Goal: Transaction & Acquisition: Purchase product/service

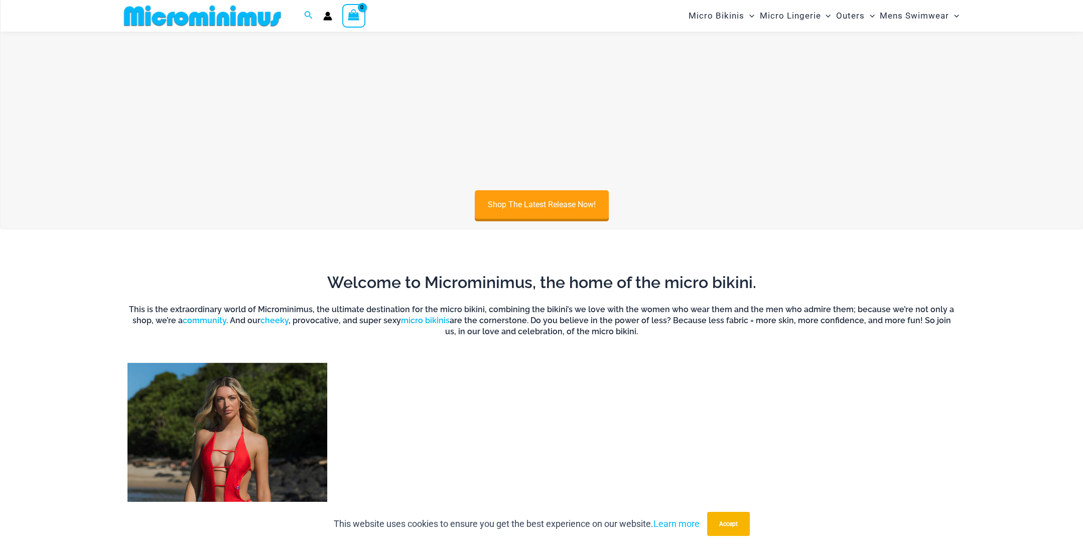
scroll to position [844, 0]
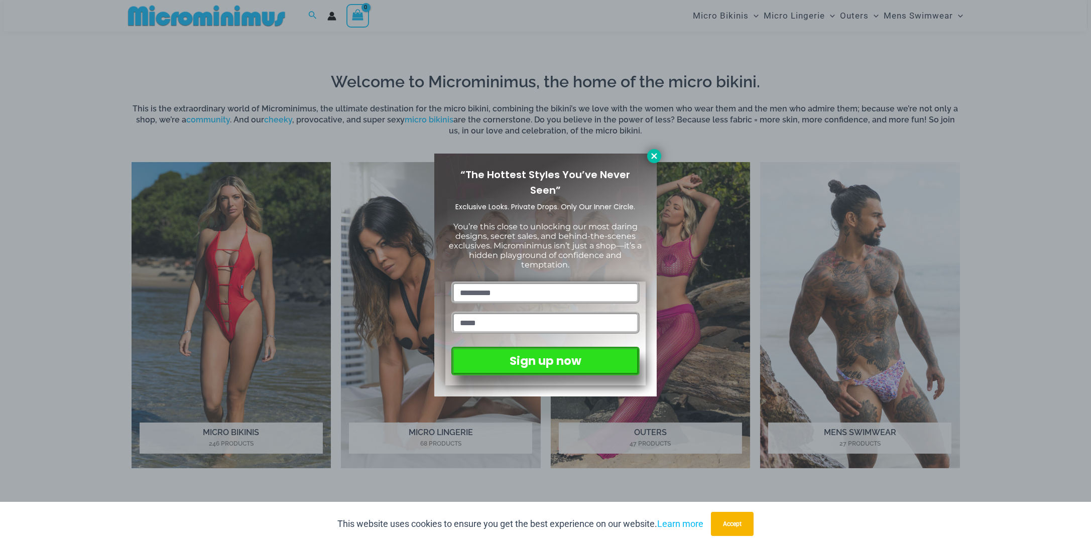
click at [652, 153] on icon at bounding box center [654, 156] width 6 height 6
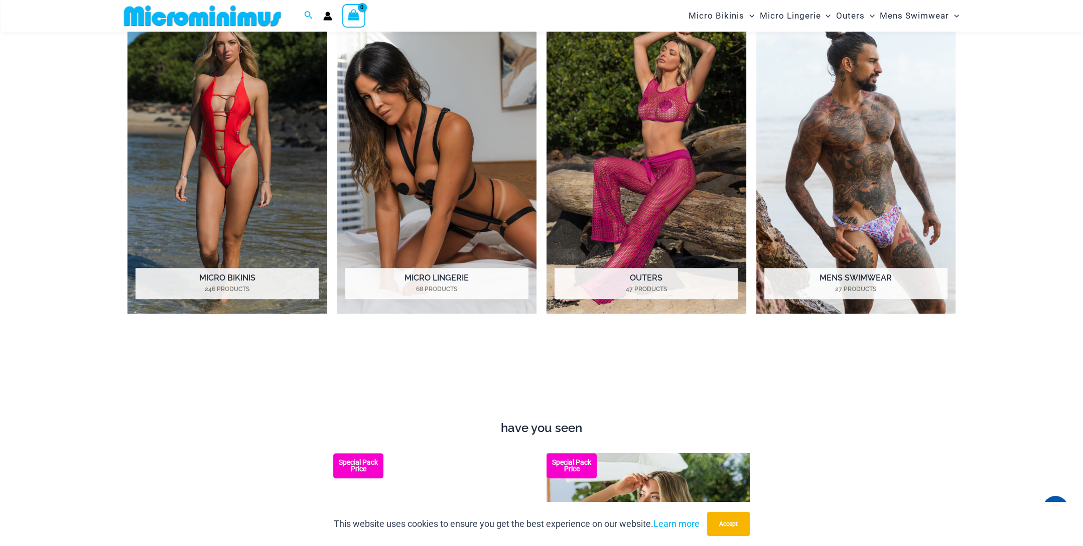
scroll to position [895, 0]
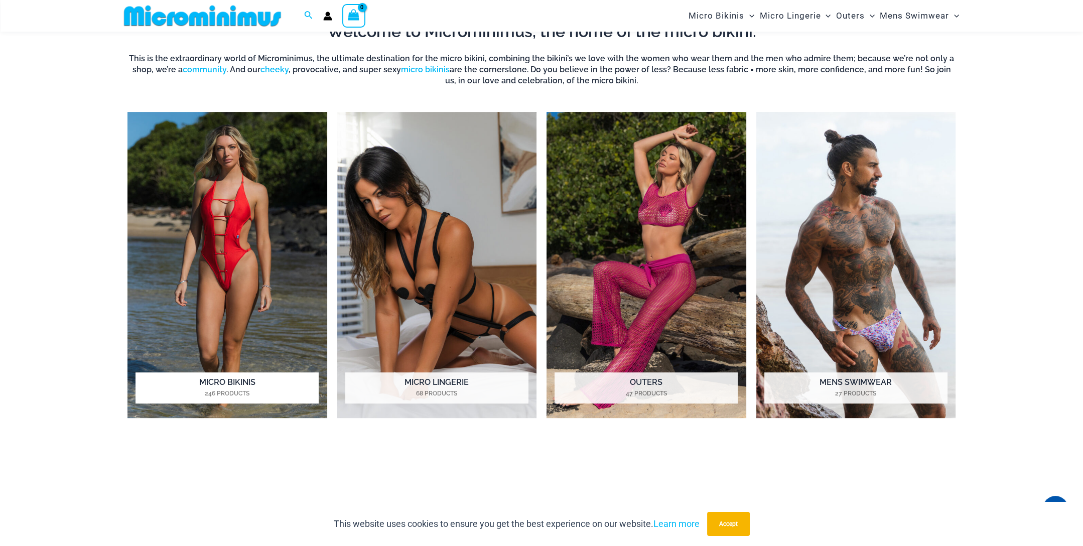
click at [214, 238] on img "Visit product category Micro Bikinis" at bounding box center [228, 265] width 200 height 307
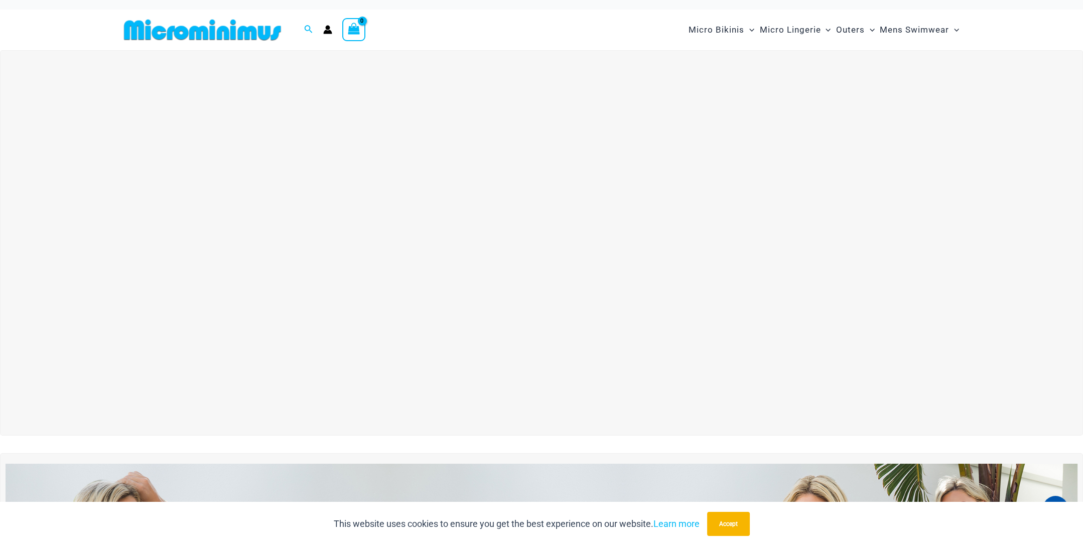
scroll to position [0, 0]
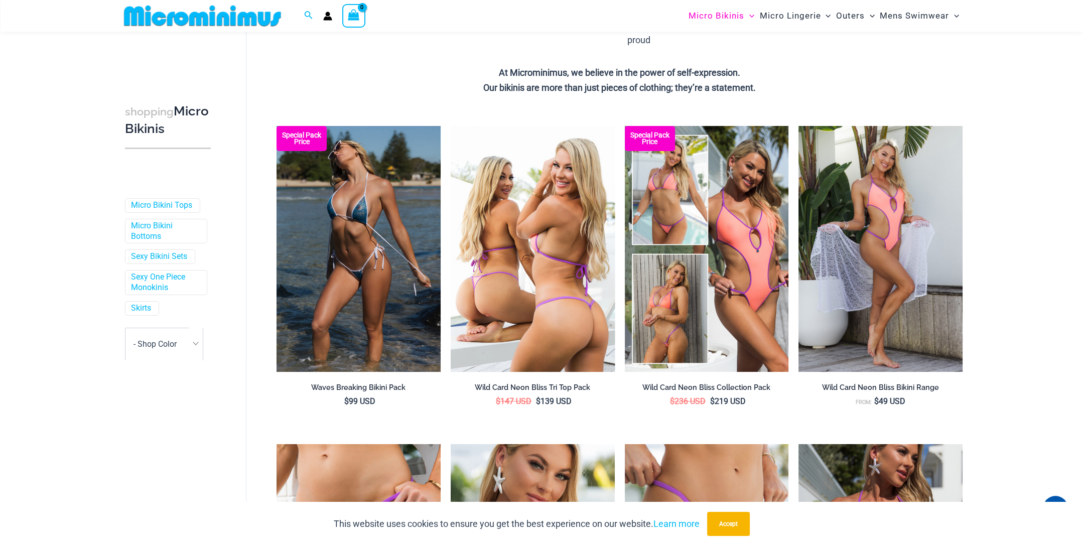
scroll to position [293, 0]
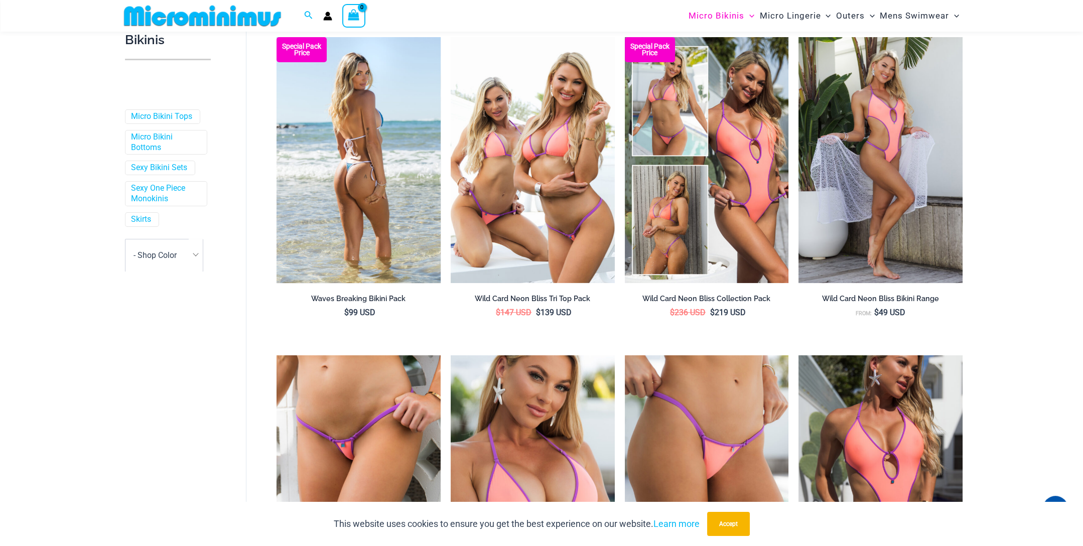
click at [344, 177] on img at bounding box center [359, 160] width 164 height 246
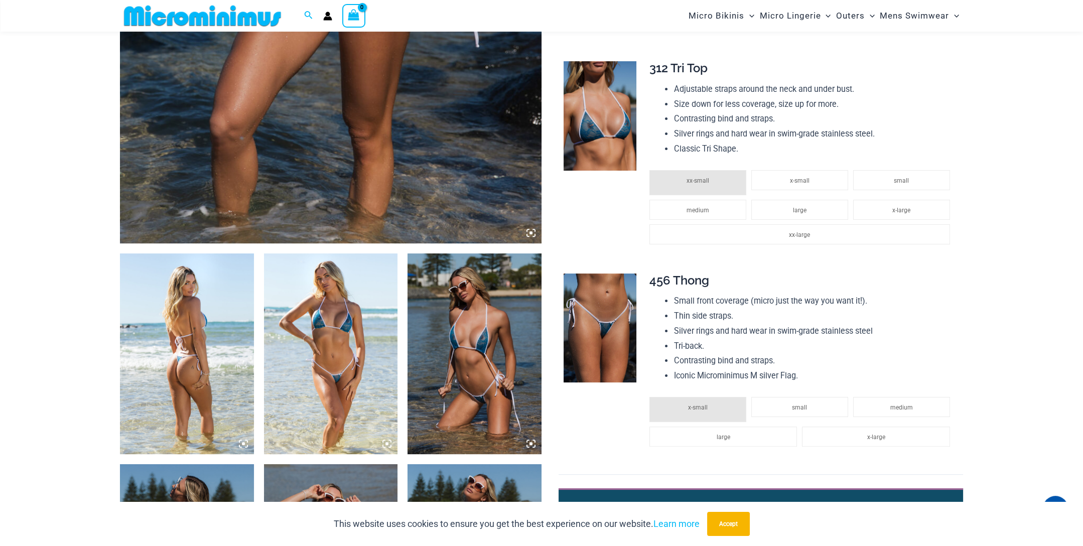
scroll to position [494, 0]
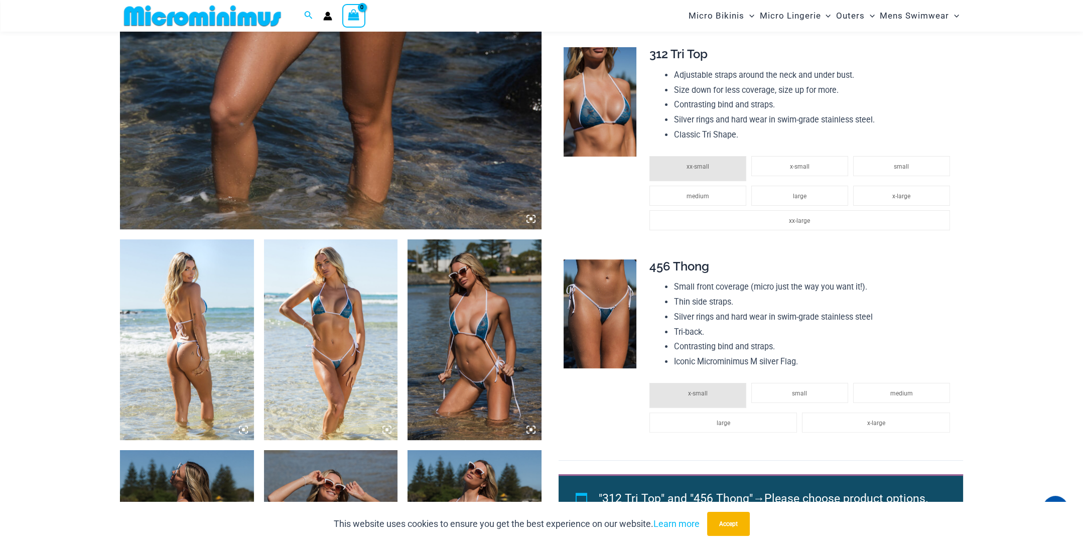
click at [229, 307] on img at bounding box center [187, 339] width 134 height 201
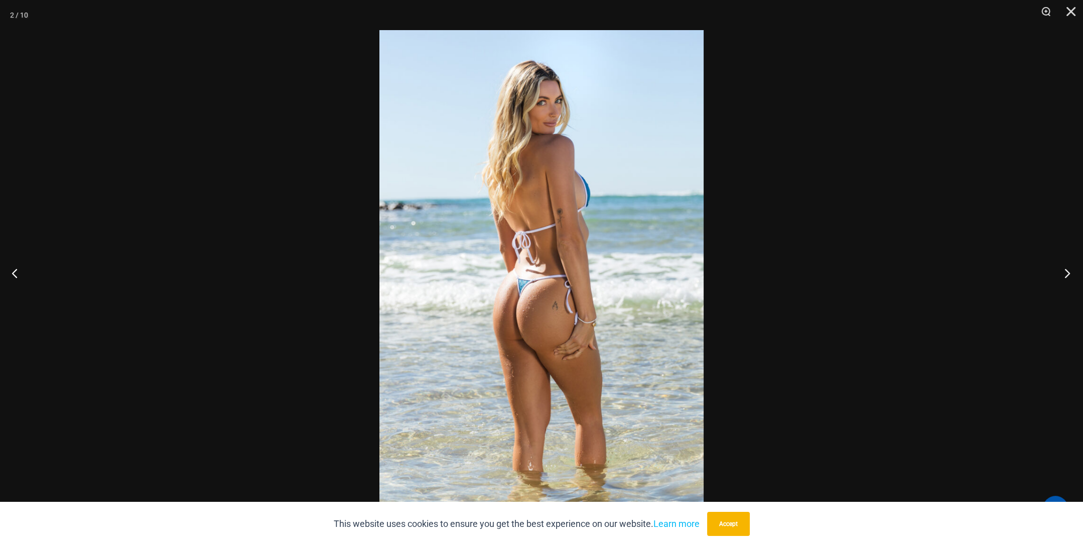
click at [1068, 272] on button "Next" at bounding box center [1065, 273] width 38 height 50
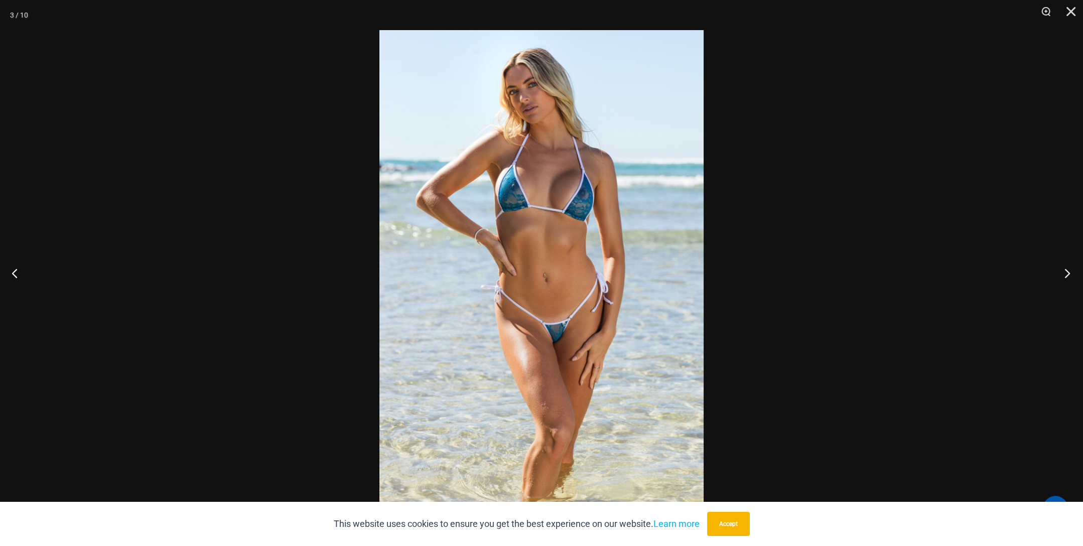
click at [1068, 272] on button "Next" at bounding box center [1065, 273] width 38 height 50
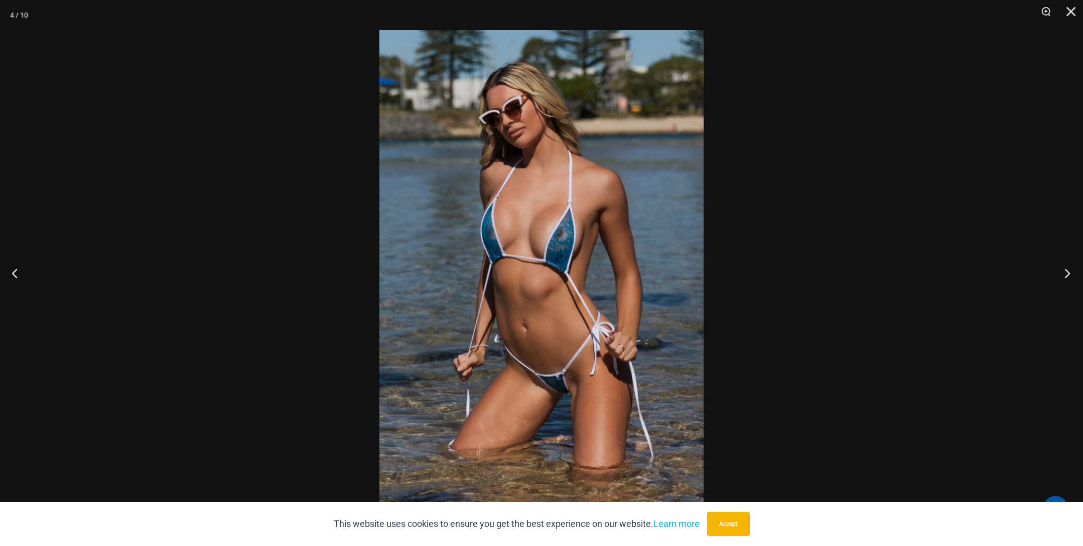
click at [1068, 272] on button "Next" at bounding box center [1065, 273] width 38 height 50
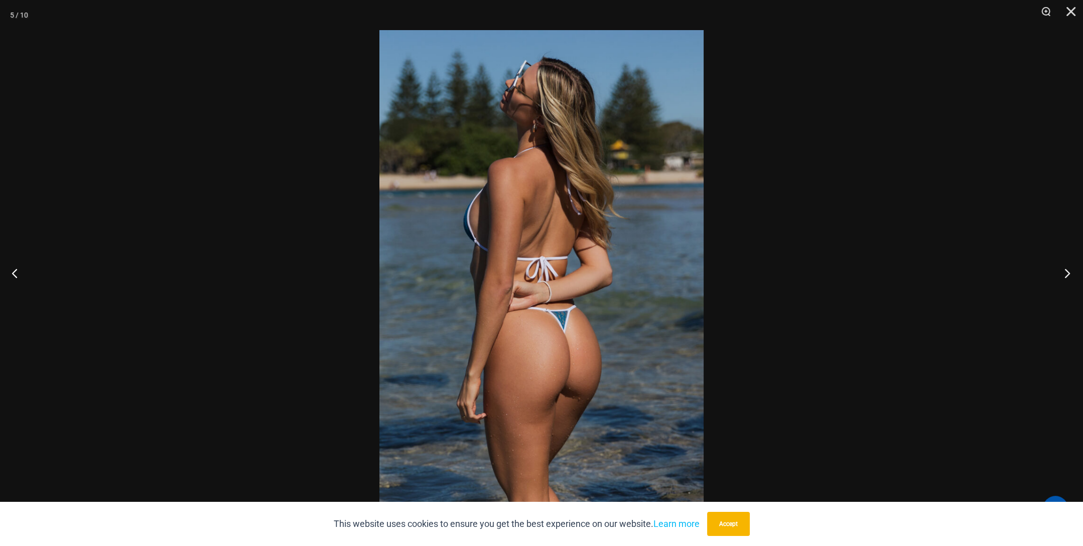
click at [1068, 272] on button "Next" at bounding box center [1065, 273] width 38 height 50
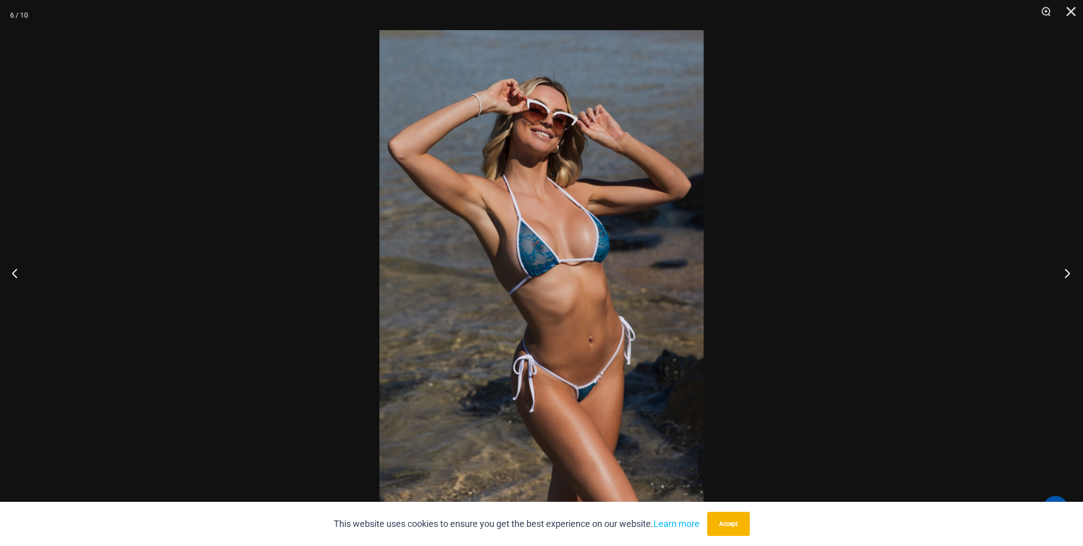
click at [1068, 272] on button "Next" at bounding box center [1065, 273] width 38 height 50
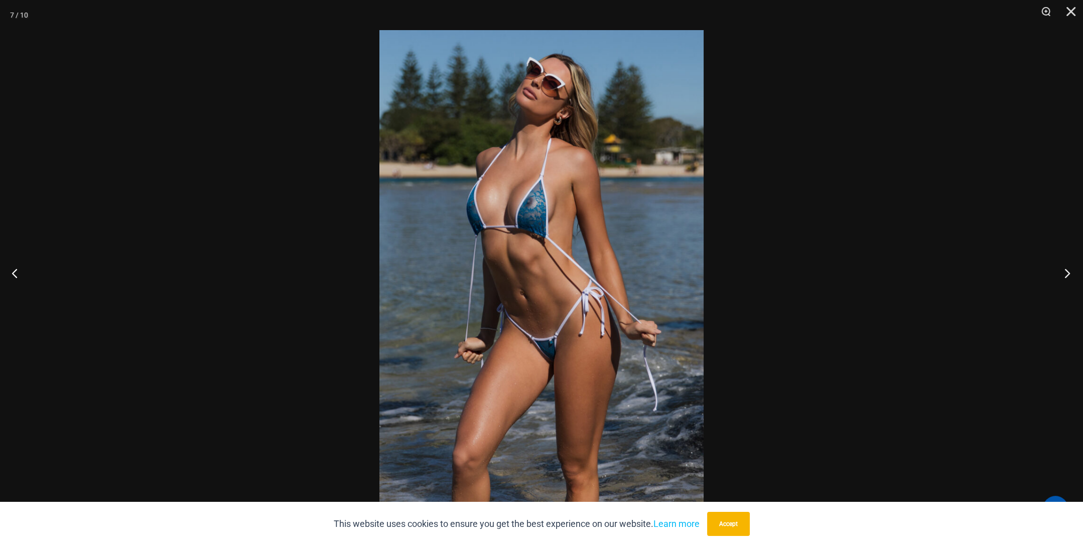
click at [1068, 272] on button "Next" at bounding box center [1065, 273] width 38 height 50
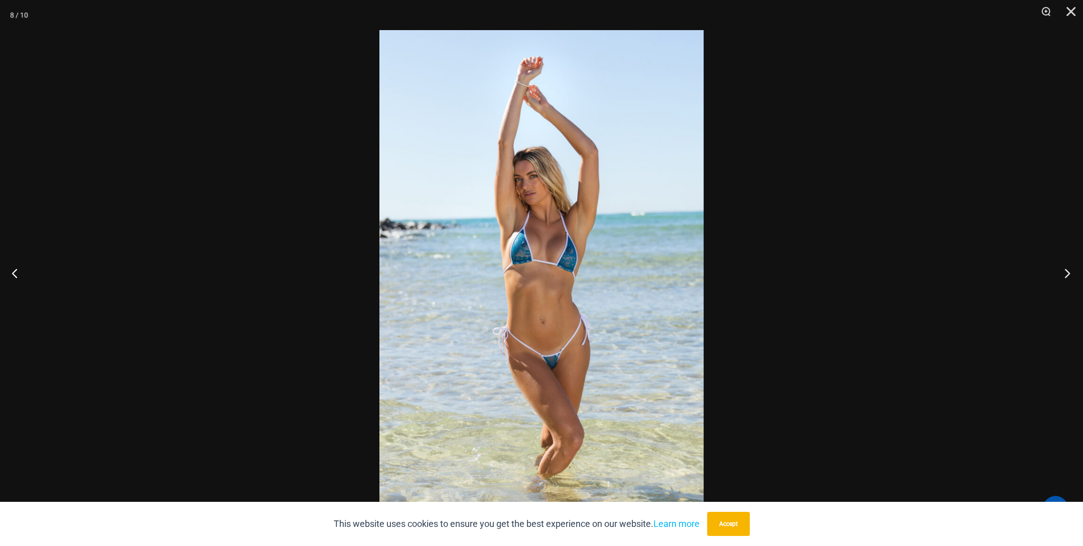
click at [1068, 272] on button "Next" at bounding box center [1065, 273] width 38 height 50
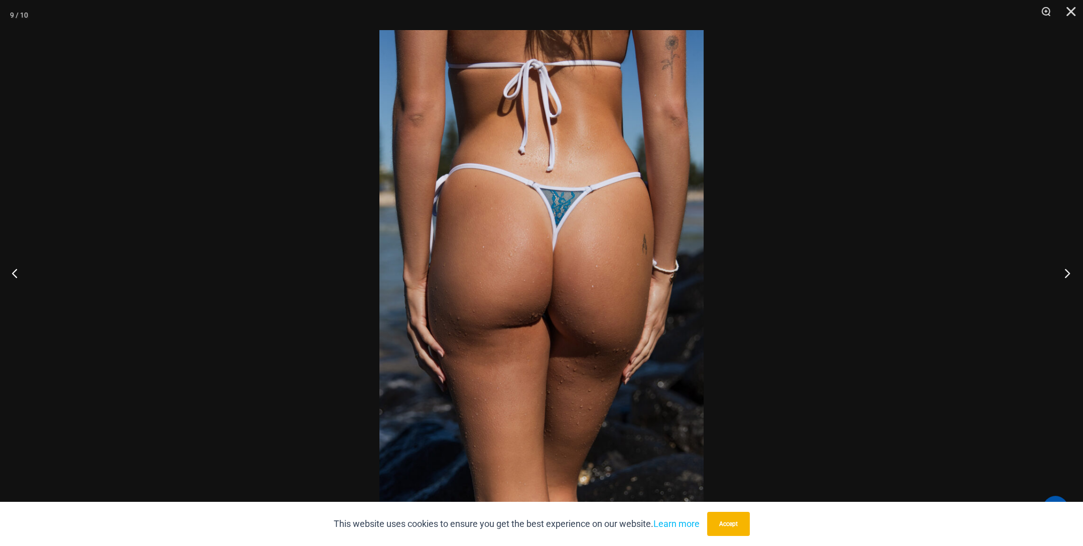
click at [1068, 272] on button "Next" at bounding box center [1065, 273] width 38 height 50
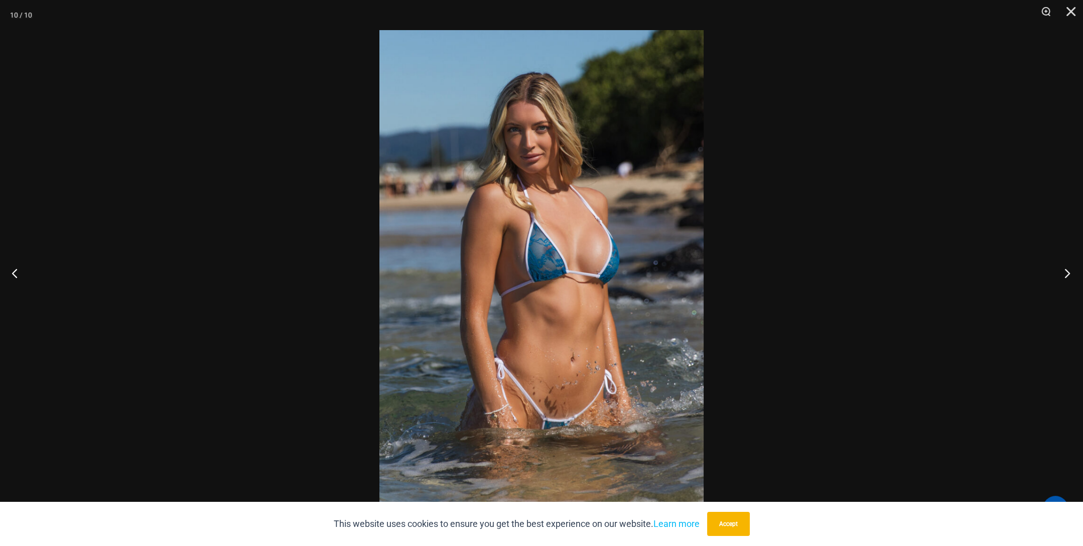
click at [1068, 272] on button "Next" at bounding box center [1065, 273] width 38 height 50
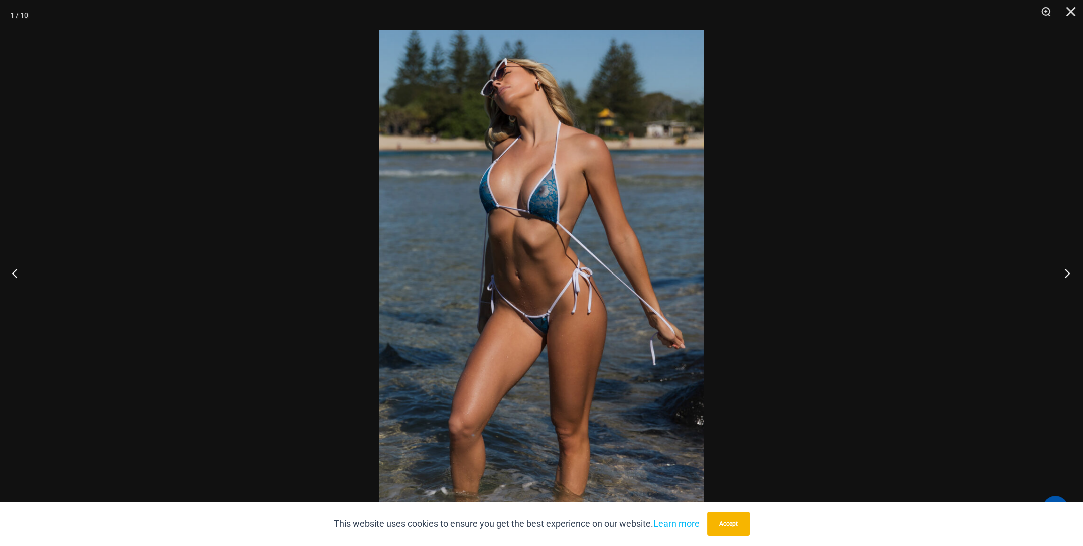
click at [1068, 272] on button "Next" at bounding box center [1065, 273] width 38 height 50
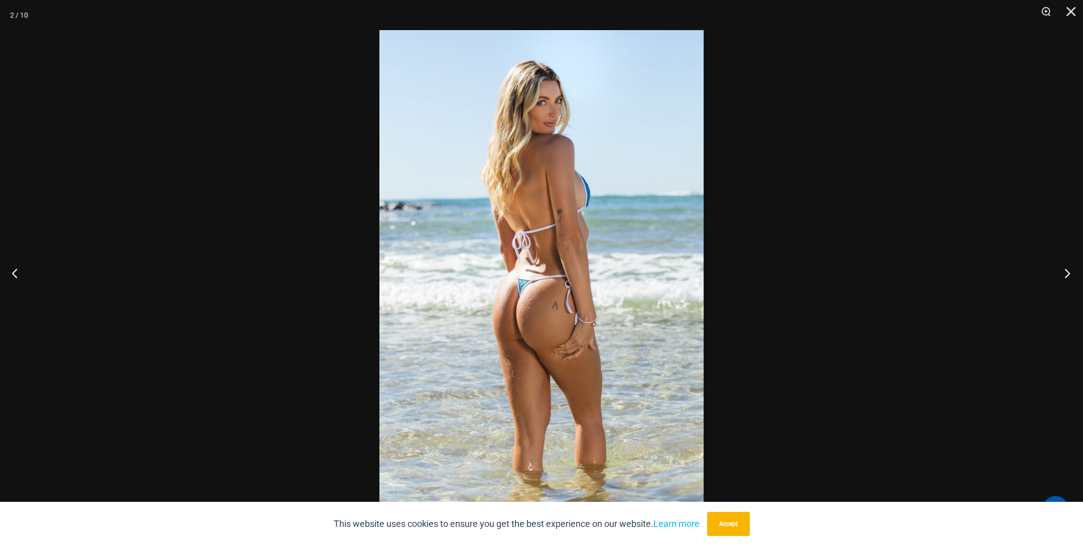
click at [1068, 272] on button "Next" at bounding box center [1065, 273] width 38 height 50
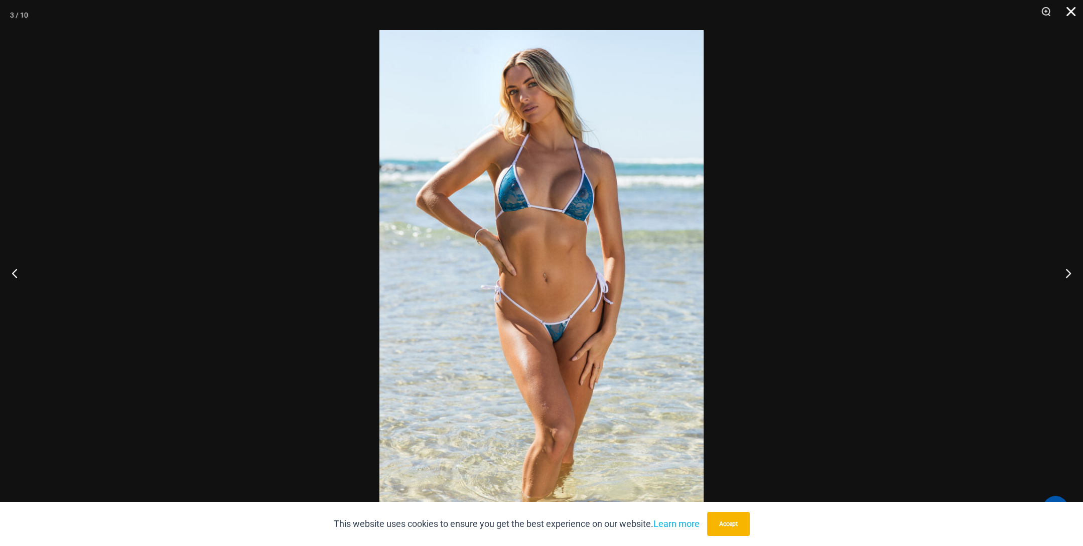
click at [1072, 10] on button "Close" at bounding box center [1067, 15] width 25 height 30
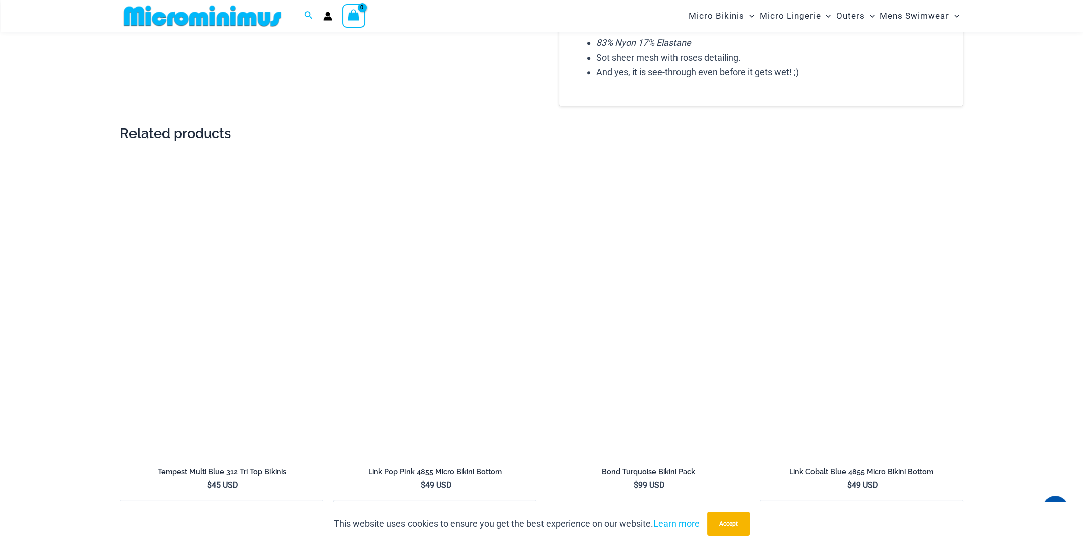
scroll to position [1348, 0]
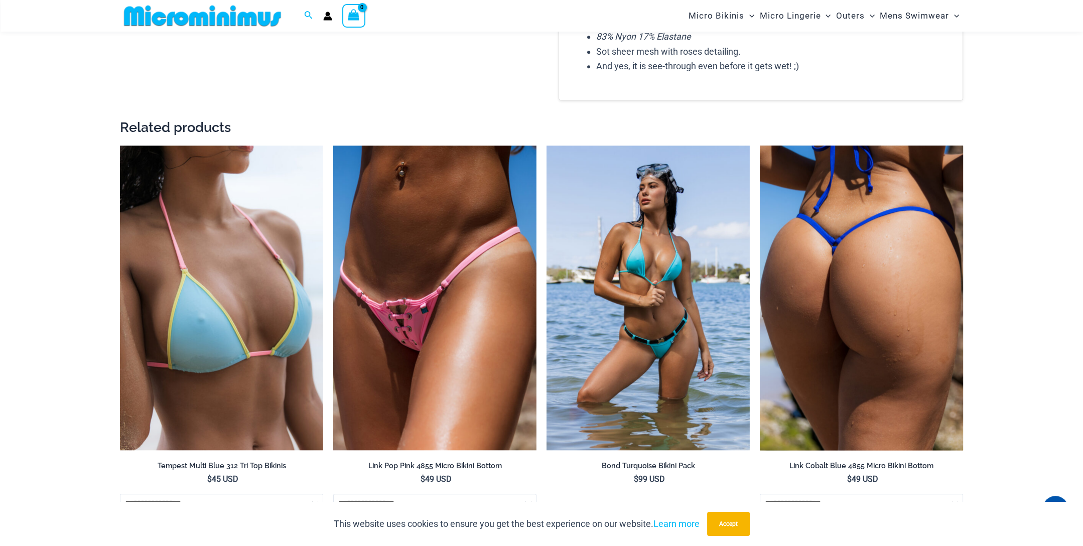
click at [873, 273] on img at bounding box center [861, 298] width 203 height 305
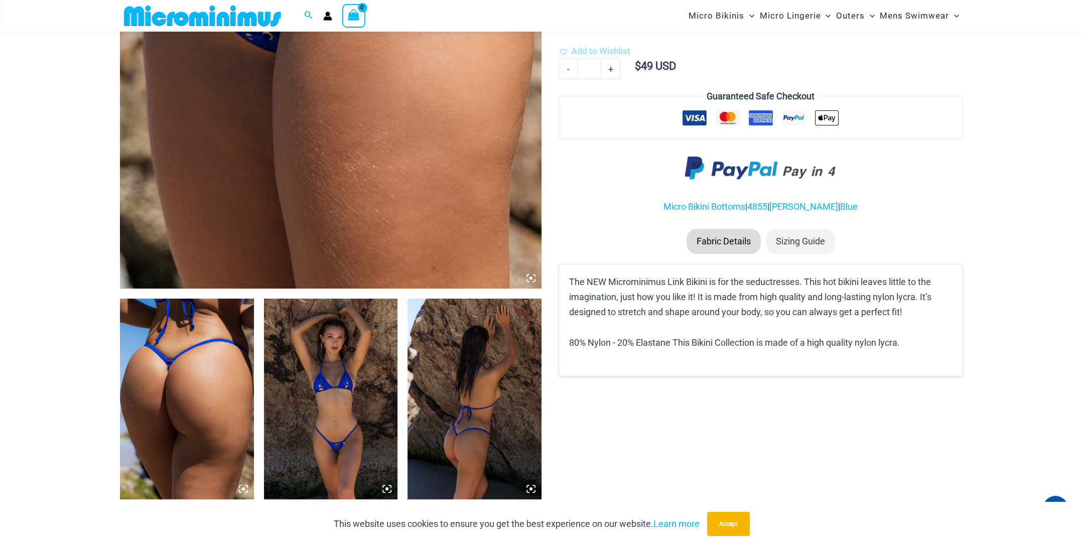
scroll to position [593, 0]
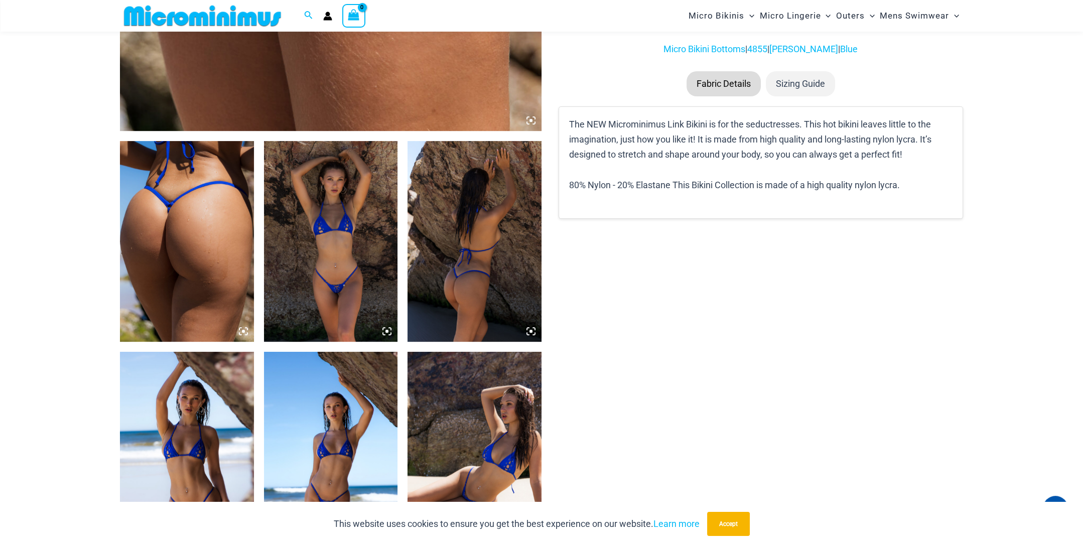
click at [210, 231] on img at bounding box center [187, 241] width 134 height 201
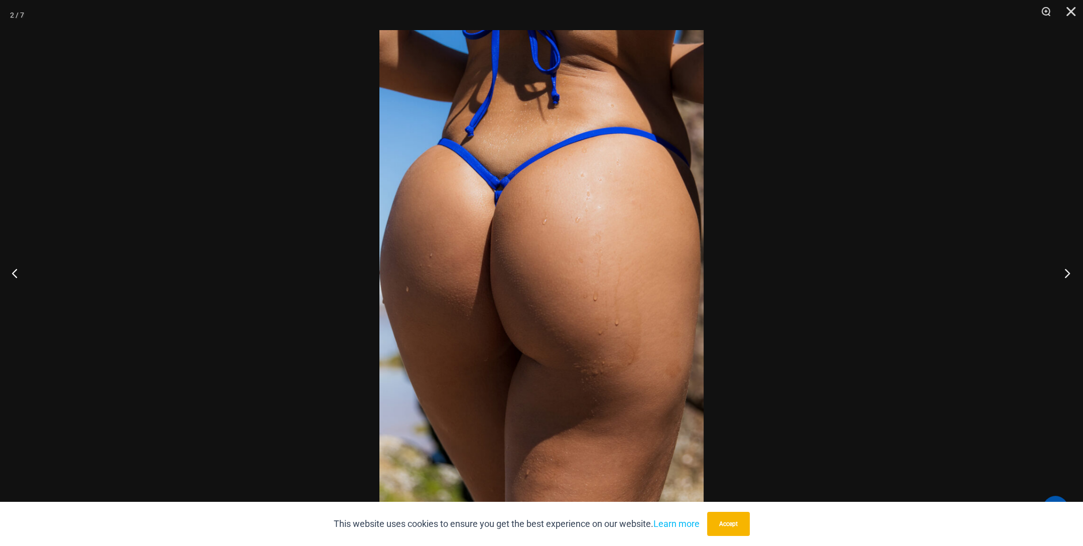
click at [1067, 273] on button "Next" at bounding box center [1065, 273] width 38 height 50
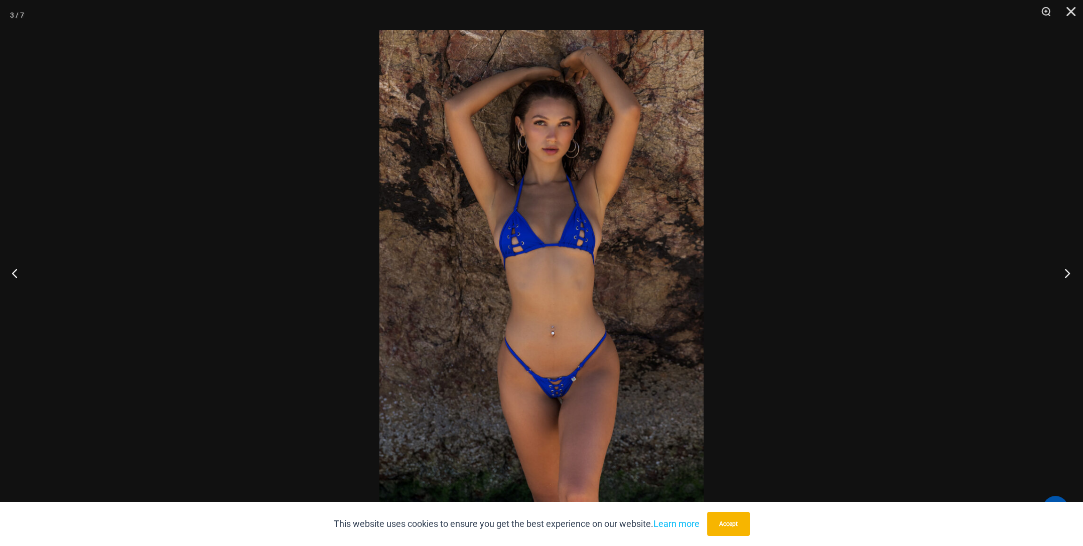
click at [1070, 272] on button "Next" at bounding box center [1065, 273] width 38 height 50
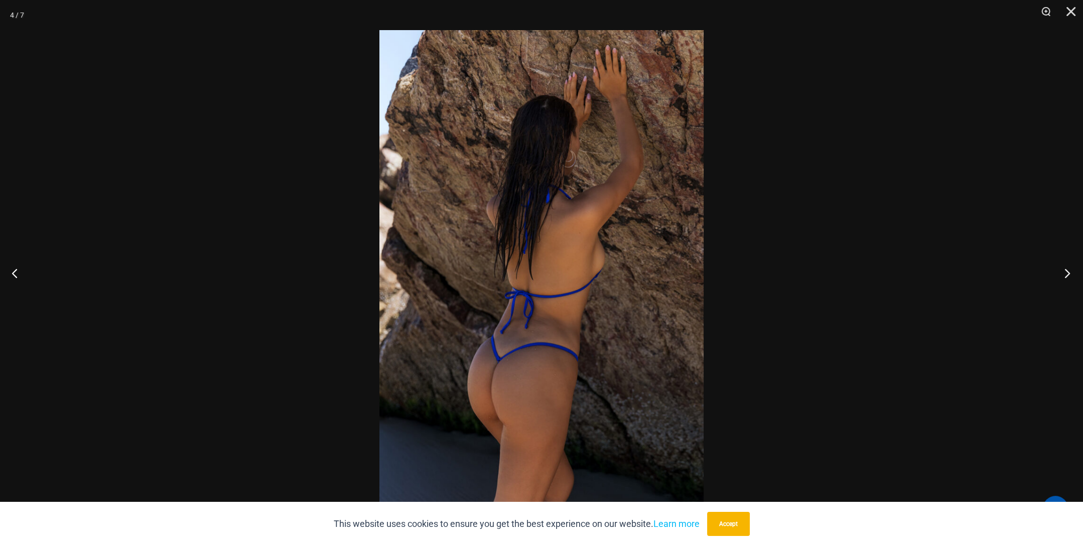
click at [1070, 272] on button "Next" at bounding box center [1065, 273] width 38 height 50
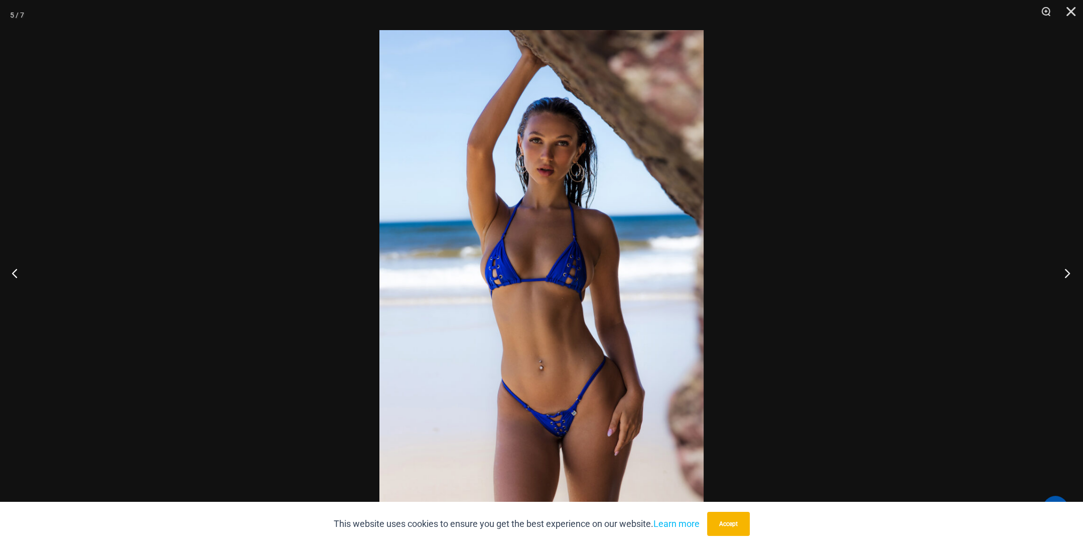
click at [1070, 272] on button "Next" at bounding box center [1065, 273] width 38 height 50
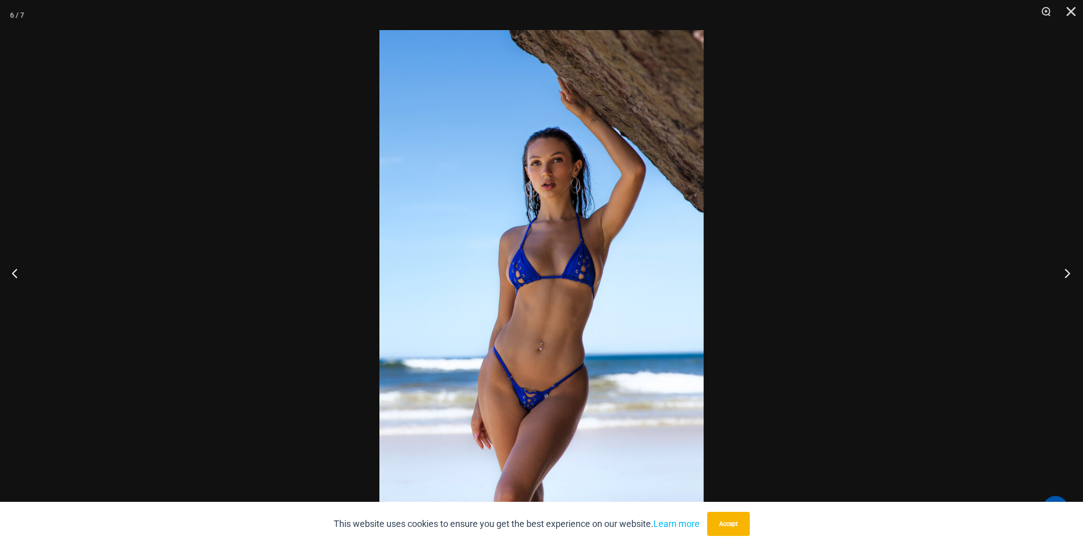
click at [1070, 272] on button "Next" at bounding box center [1065, 273] width 38 height 50
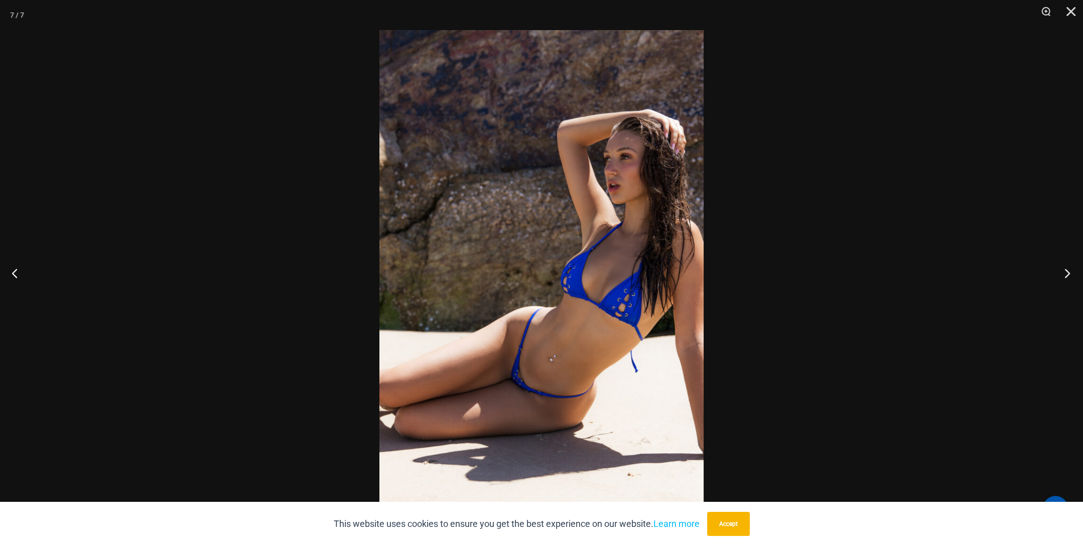
click at [1070, 272] on button "Next" at bounding box center [1065, 273] width 38 height 50
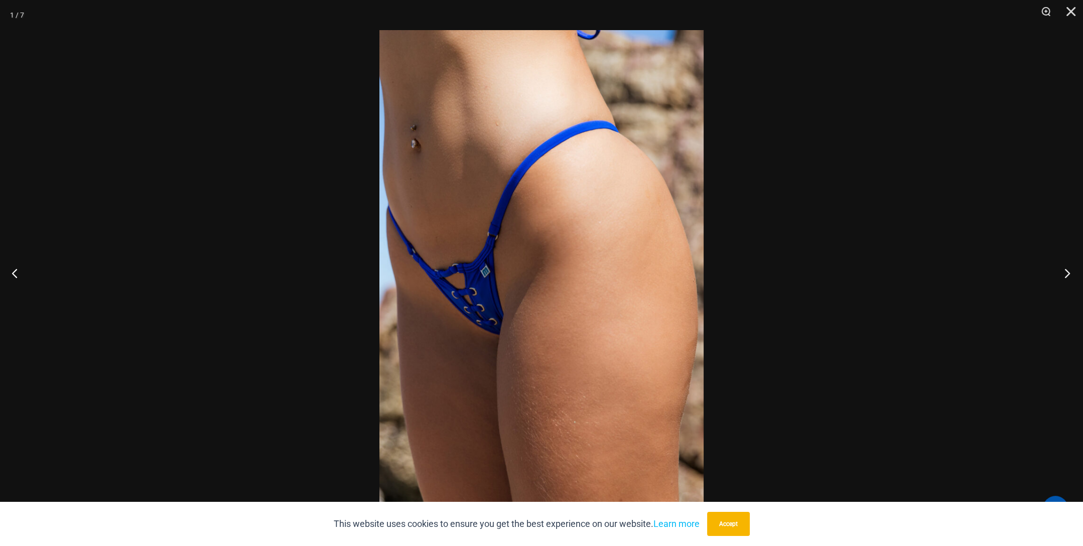
click at [1070, 272] on button "Next" at bounding box center [1065, 273] width 38 height 50
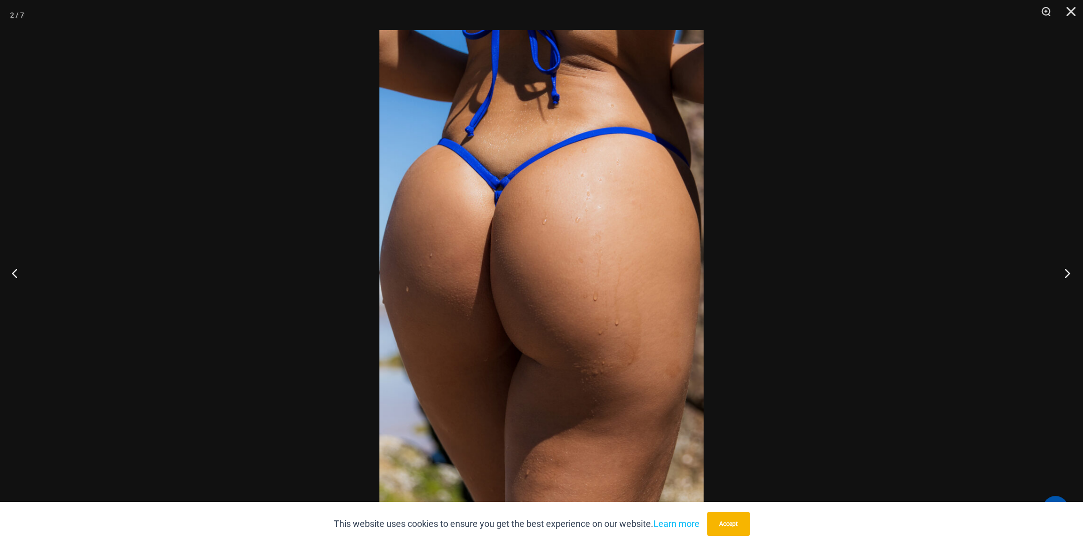
click at [1071, 272] on button "Next" at bounding box center [1065, 273] width 38 height 50
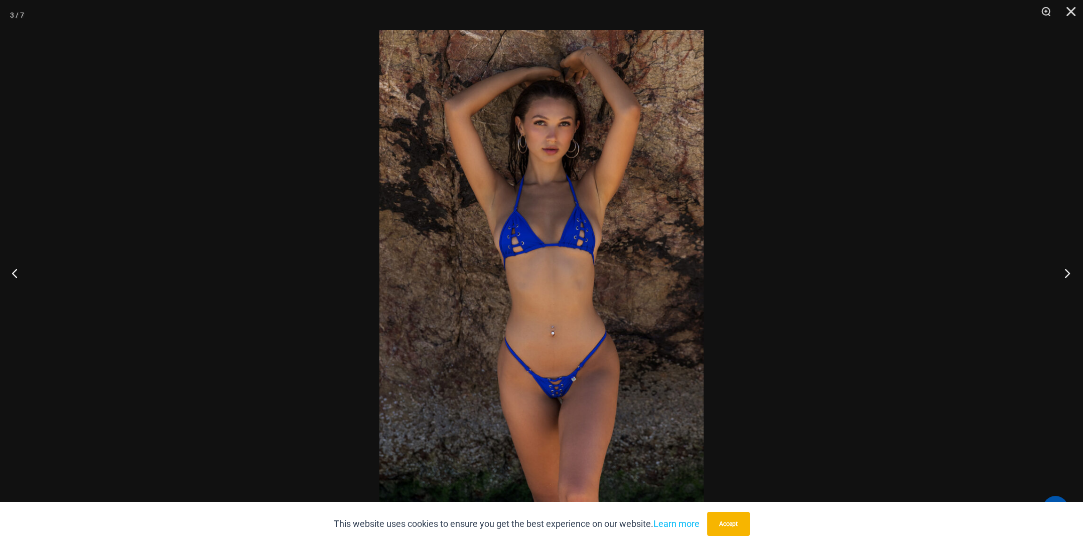
click at [1071, 272] on button "Next" at bounding box center [1065, 273] width 38 height 50
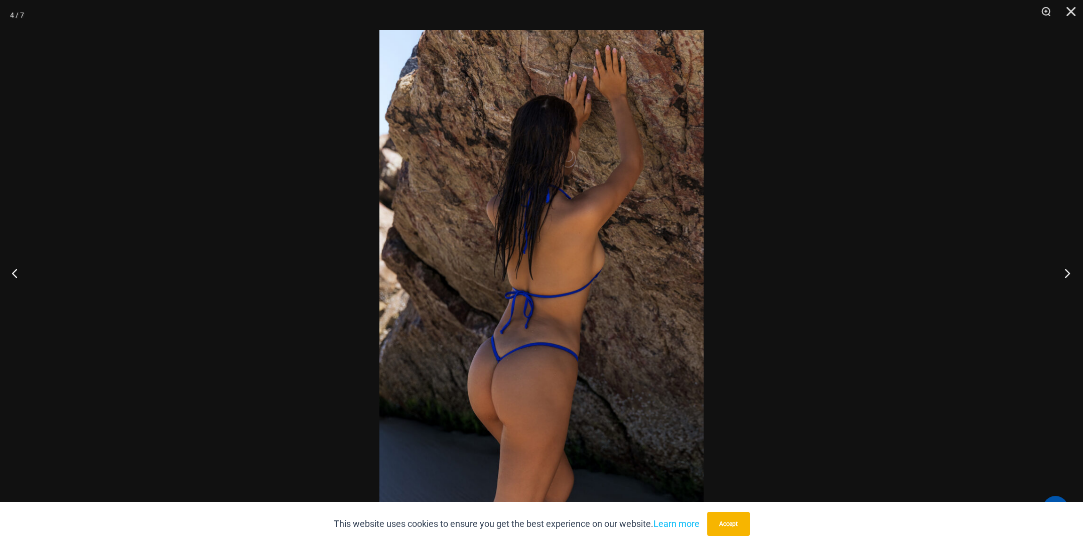
click at [1071, 272] on button "Next" at bounding box center [1065, 273] width 38 height 50
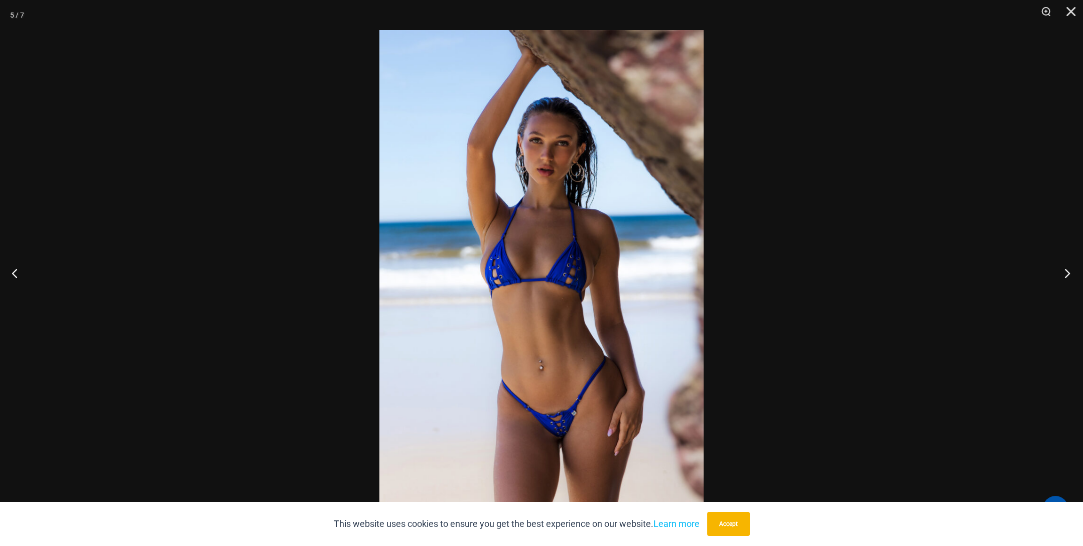
click at [1071, 272] on button "Next" at bounding box center [1065, 273] width 38 height 50
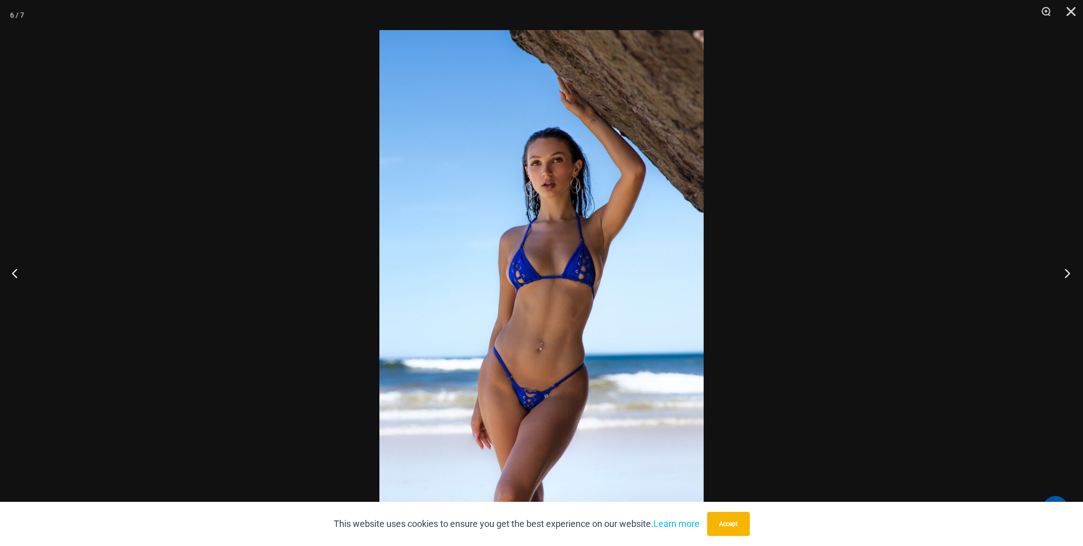
click at [1071, 272] on button "Next" at bounding box center [1065, 273] width 38 height 50
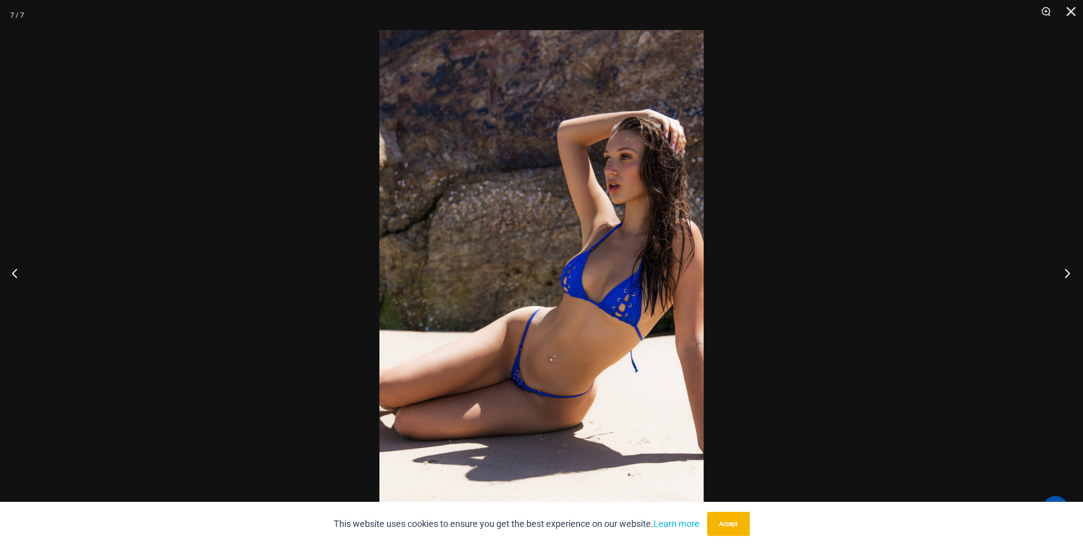
click at [1072, 272] on button "Next" at bounding box center [1065, 273] width 38 height 50
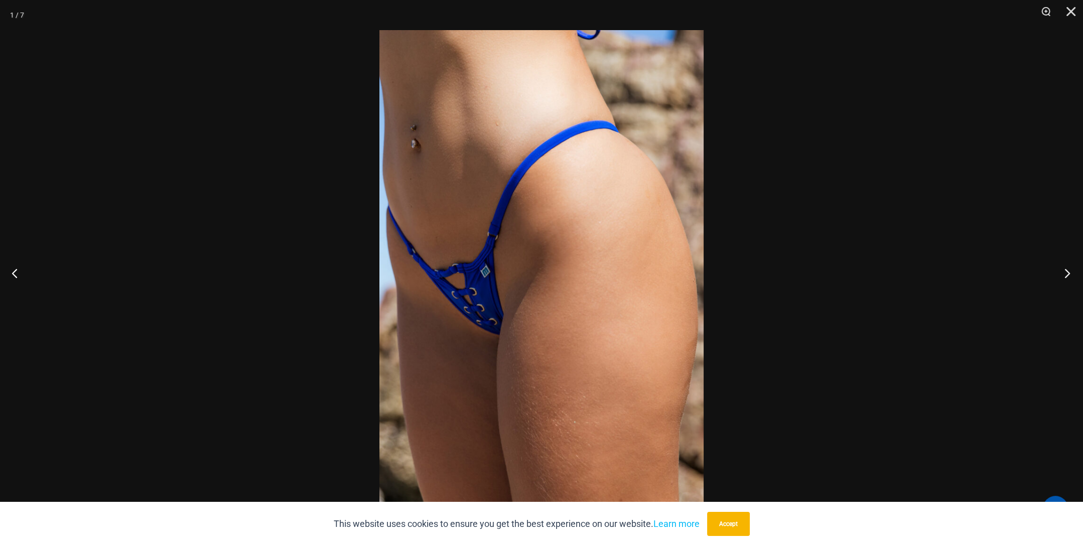
click at [1072, 272] on button "Next" at bounding box center [1065, 273] width 38 height 50
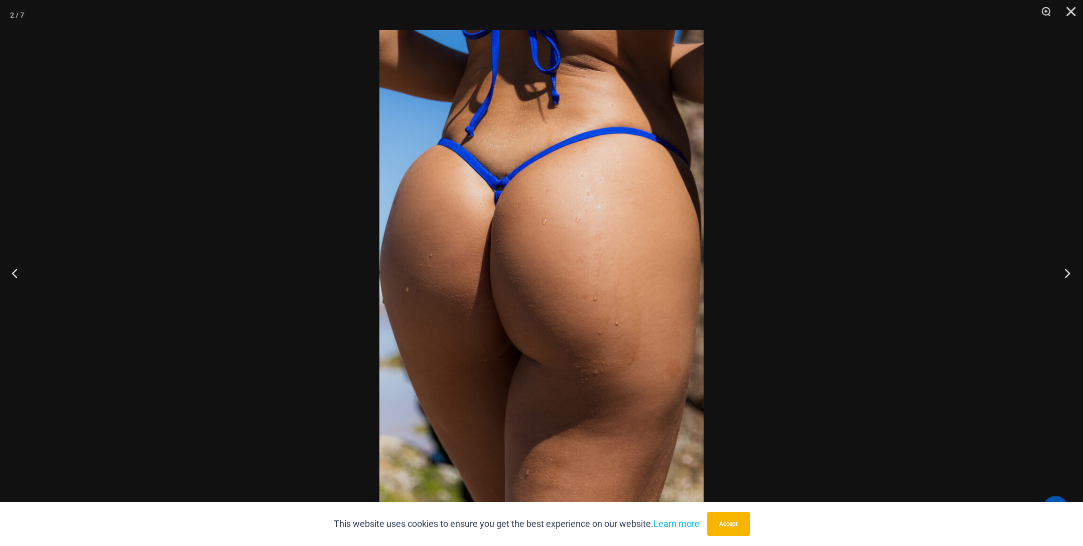
click at [1072, 272] on button "Next" at bounding box center [1065, 273] width 38 height 50
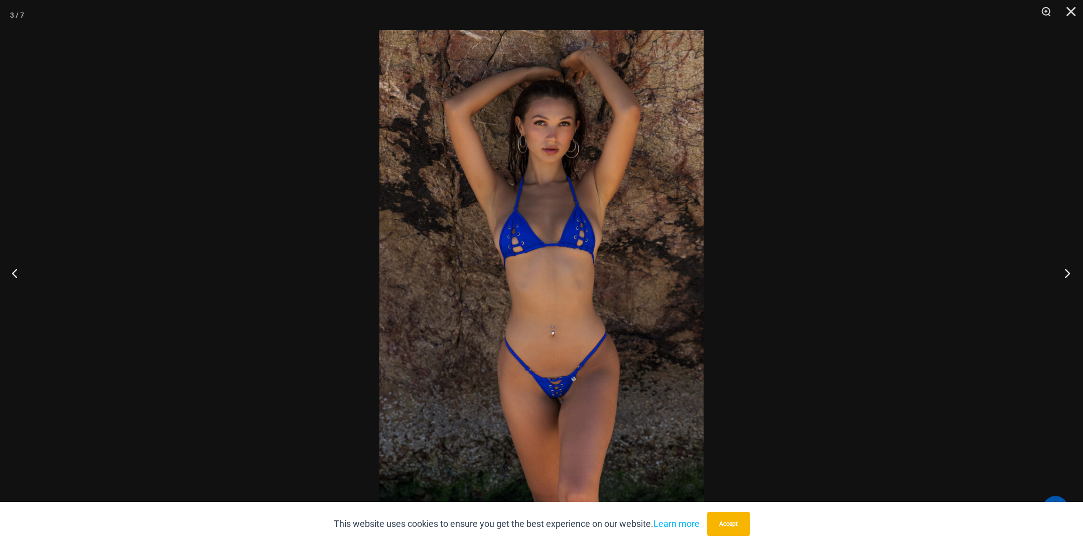
click at [1072, 272] on button "Next" at bounding box center [1065, 273] width 38 height 50
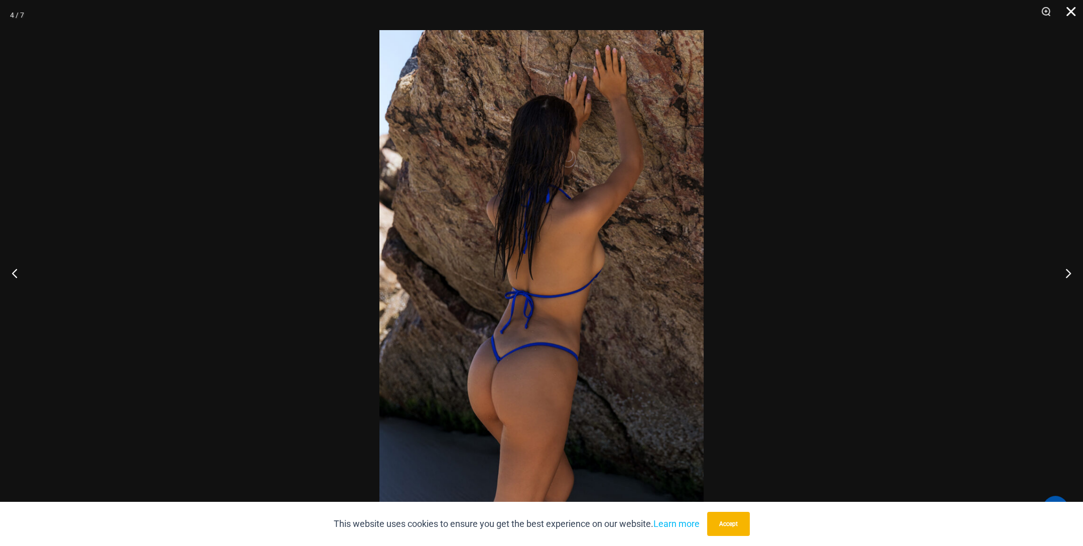
click at [1072, 10] on button "Close" at bounding box center [1067, 15] width 25 height 30
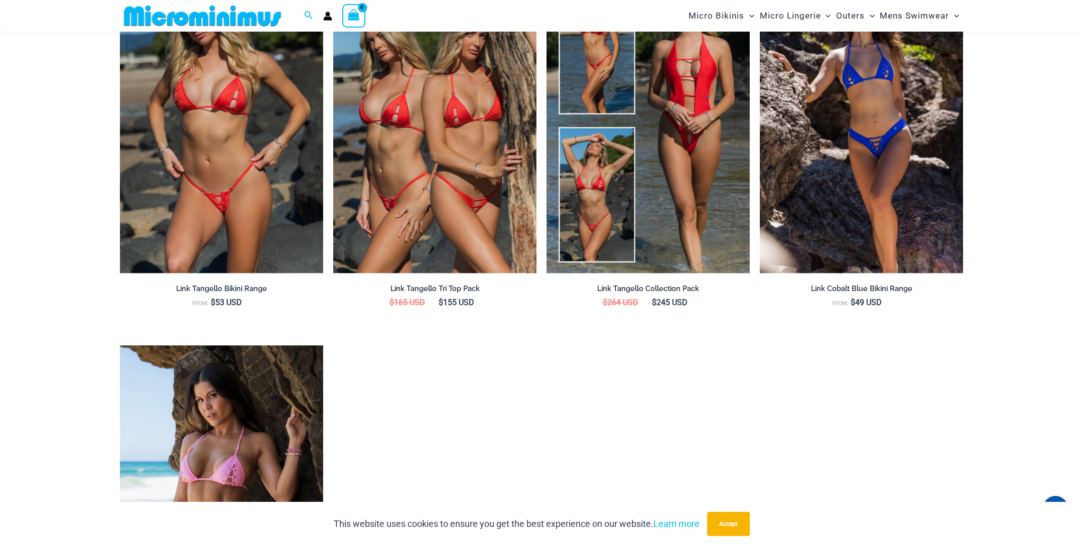
scroll to position [1497, 0]
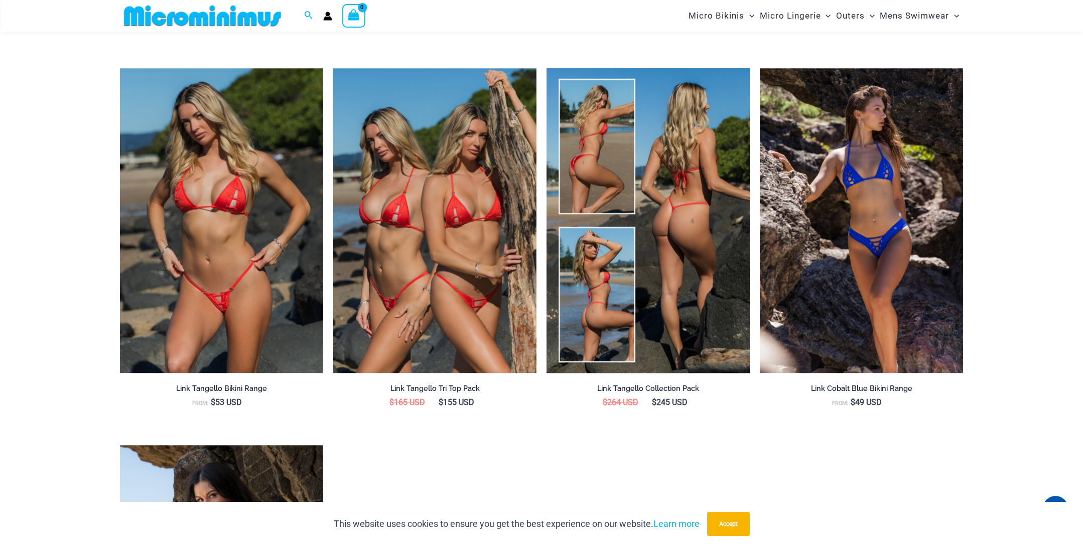
click at [665, 242] on img at bounding box center [648, 220] width 203 height 305
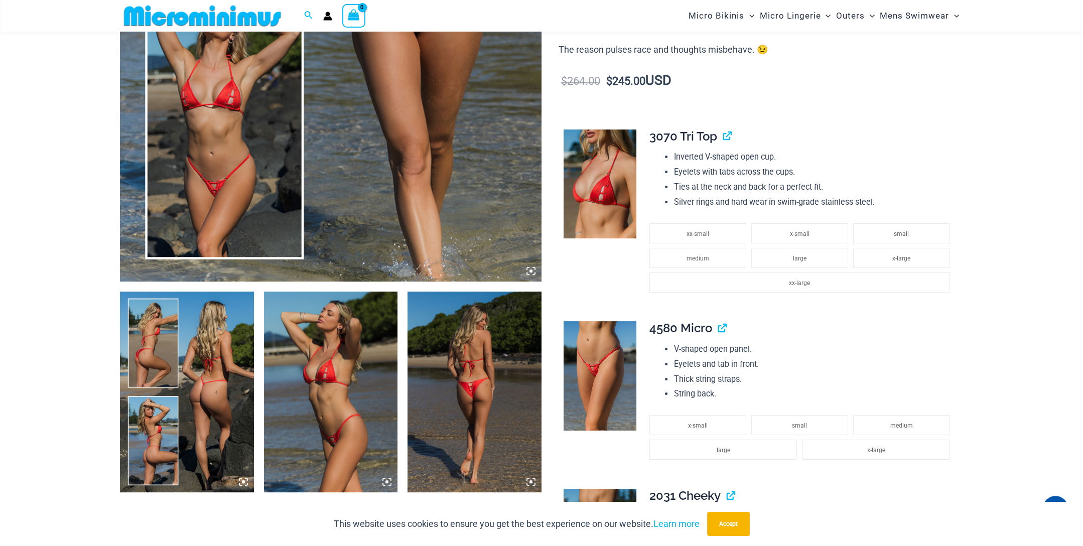
scroll to position [443, 0]
click at [334, 386] on img at bounding box center [331, 391] width 134 height 201
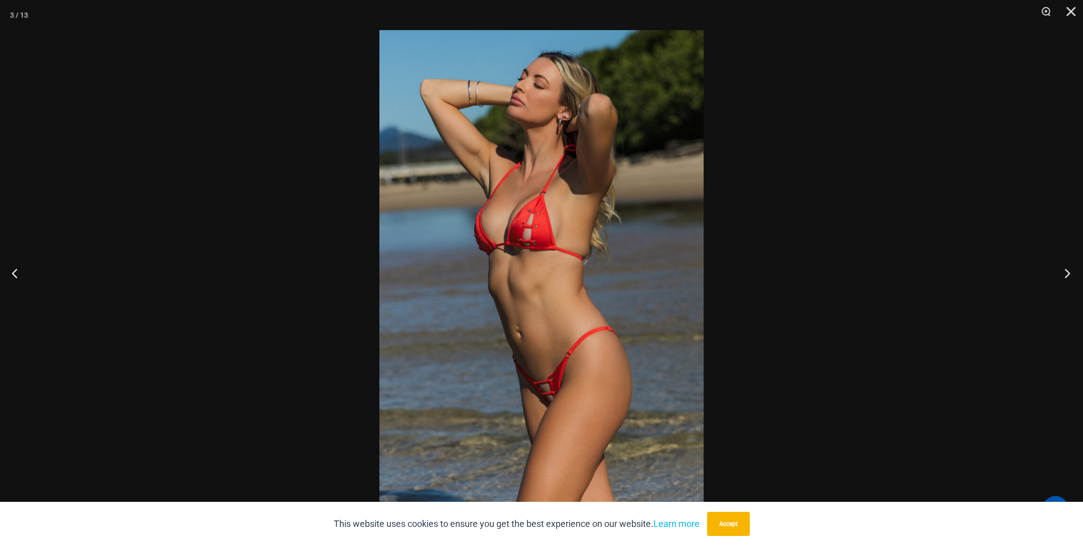
click at [1064, 273] on button "Next" at bounding box center [1065, 273] width 38 height 50
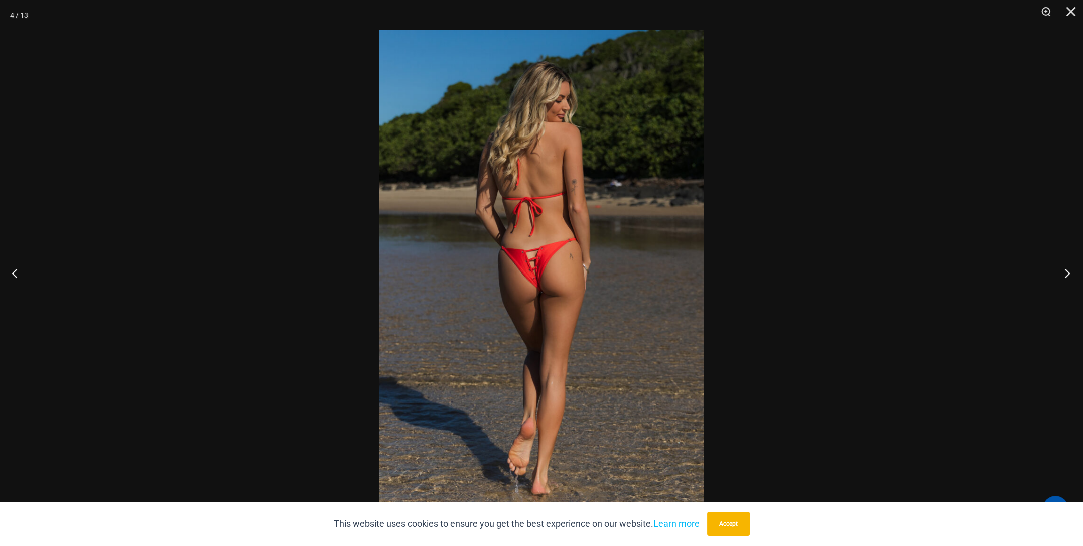
click at [1064, 273] on button "Next" at bounding box center [1065, 273] width 38 height 50
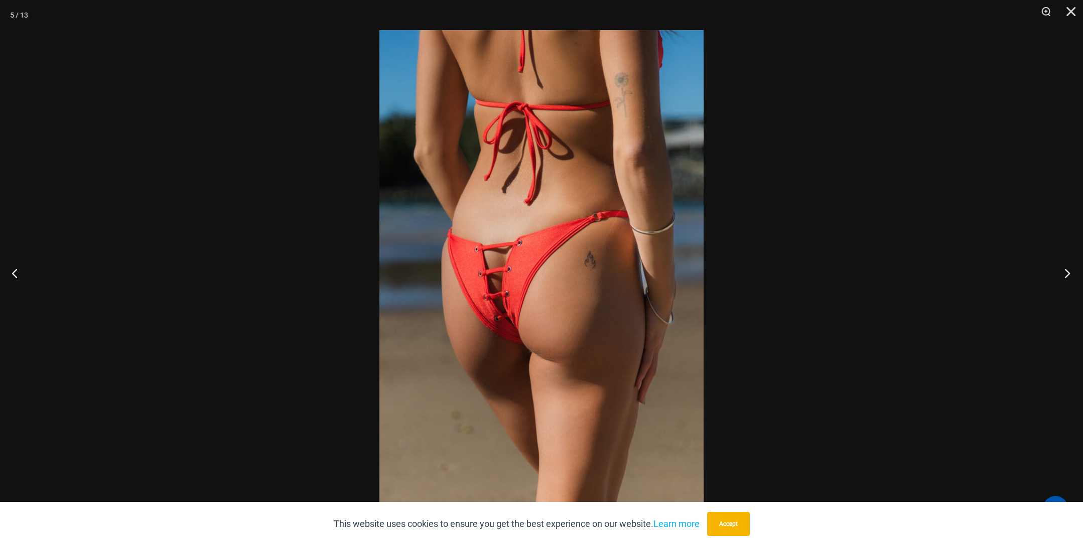
click at [1064, 273] on button "Next" at bounding box center [1065, 273] width 38 height 50
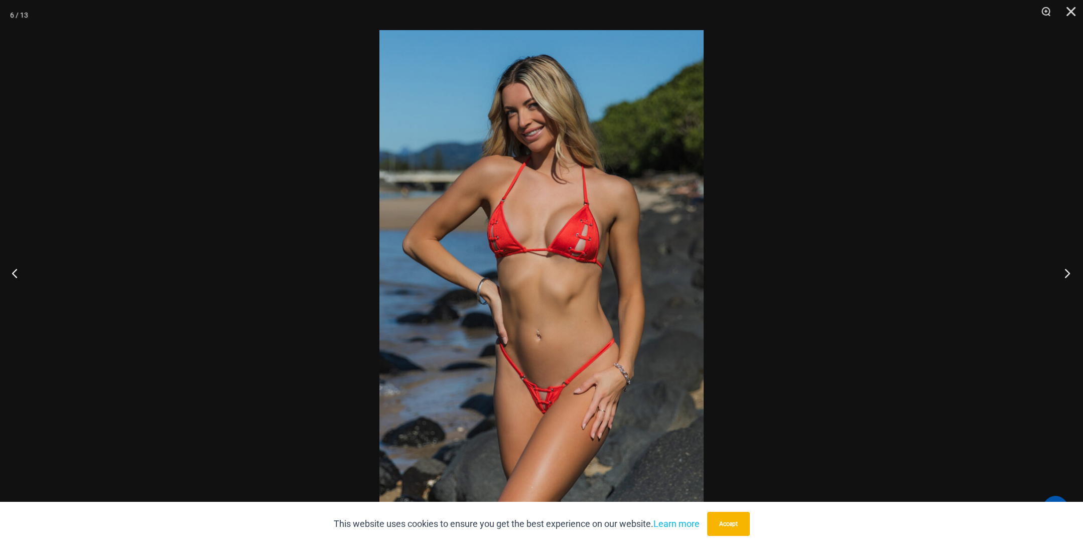
click at [1064, 273] on button "Next" at bounding box center [1065, 273] width 38 height 50
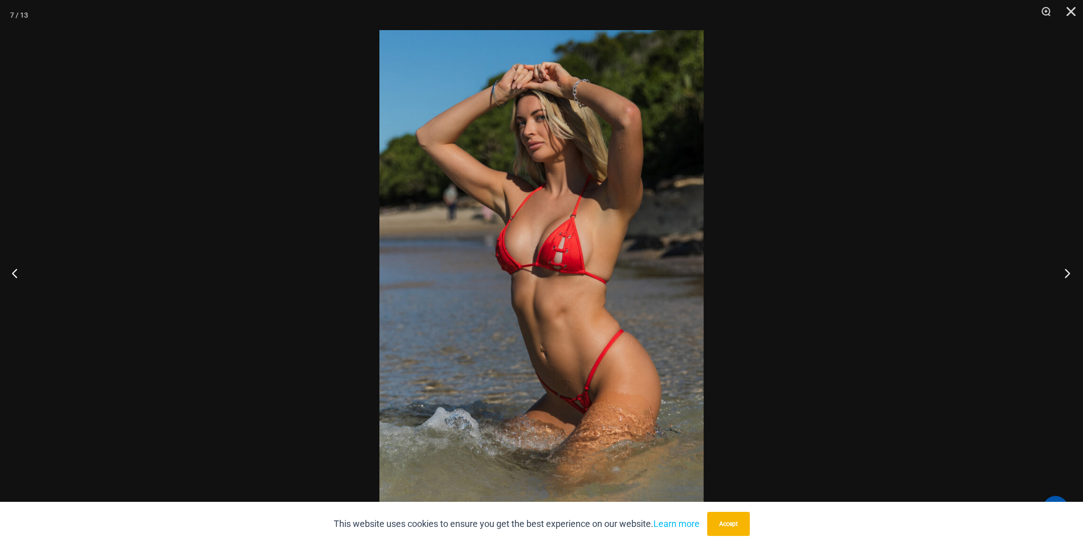
click at [1064, 273] on button "Next" at bounding box center [1065, 273] width 38 height 50
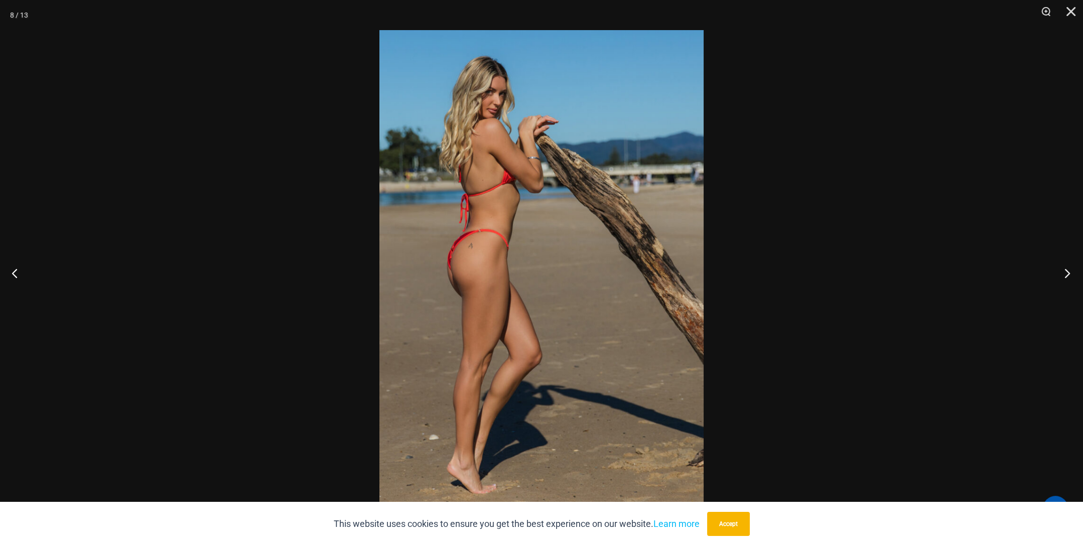
click at [1064, 273] on button "Next" at bounding box center [1065, 273] width 38 height 50
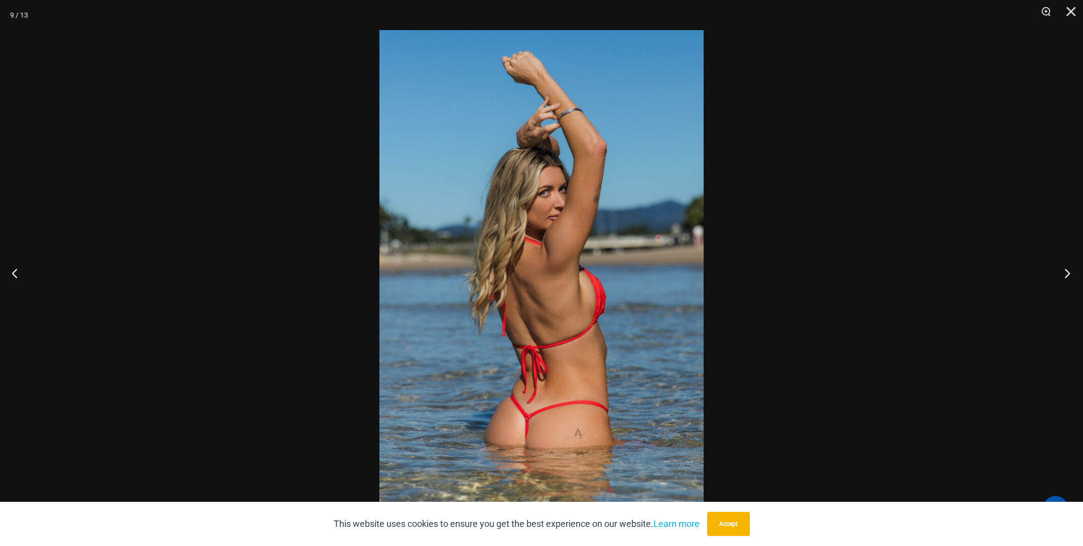
click at [1064, 273] on button "Next" at bounding box center [1065, 273] width 38 height 50
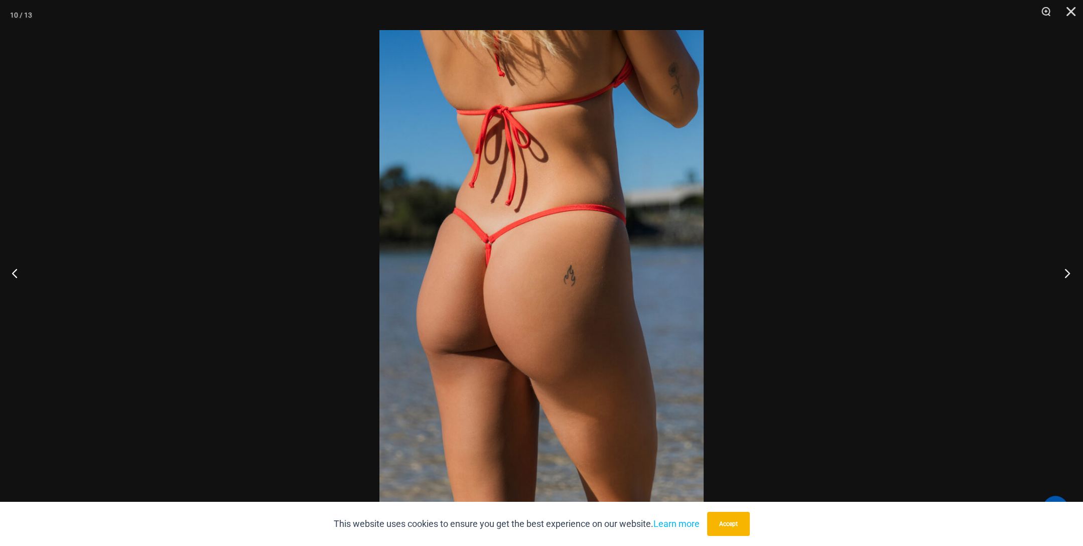
click at [1064, 273] on button "Next" at bounding box center [1065, 273] width 38 height 50
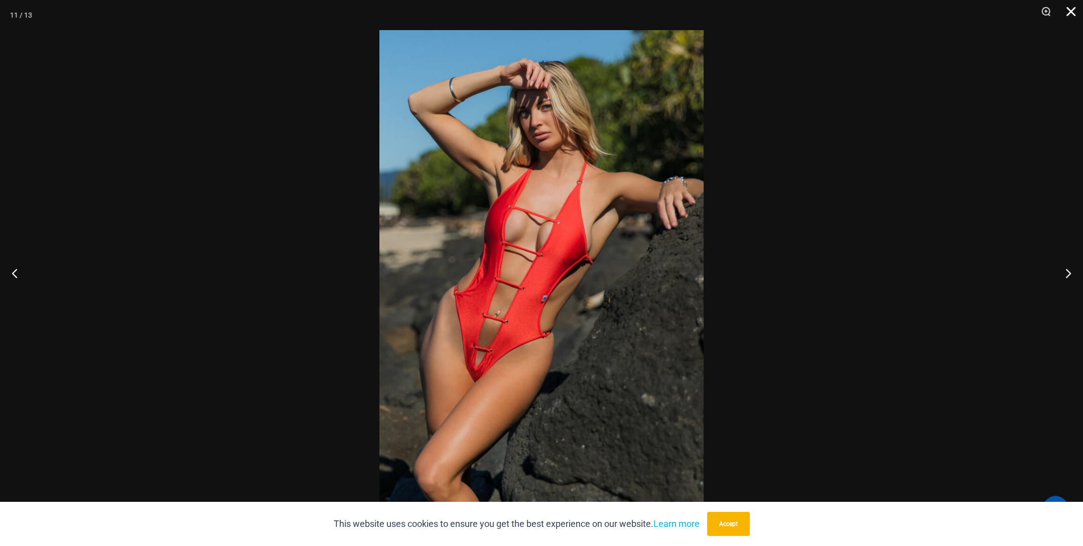
click at [1070, 14] on button "Close" at bounding box center [1067, 15] width 25 height 30
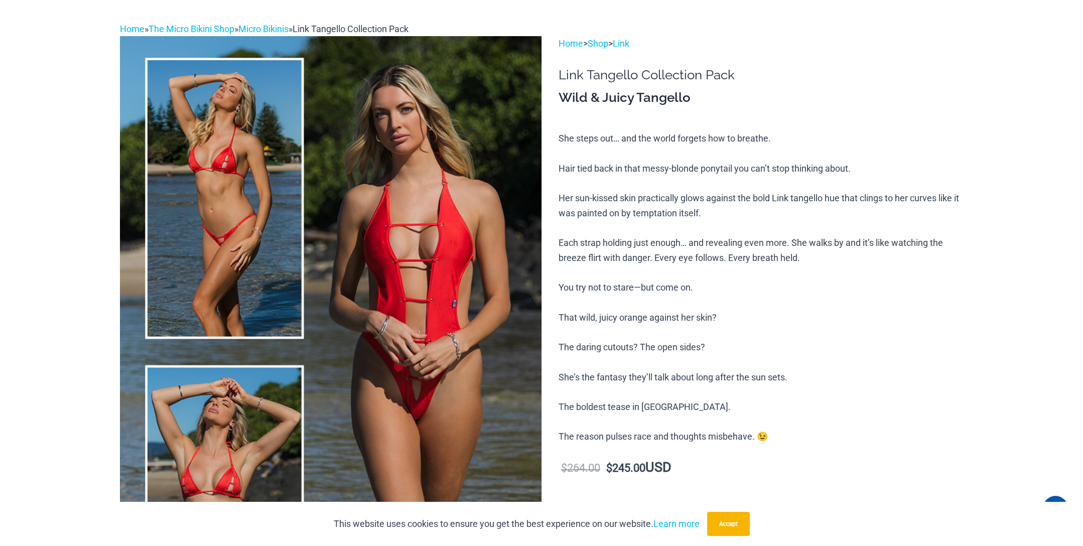
scroll to position [0, 0]
